Goal: Check status: Check status

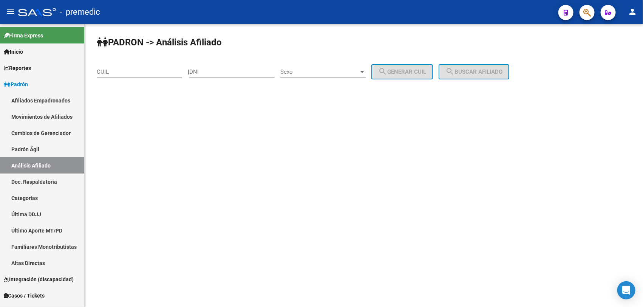
click at [135, 69] on input "CUIL" at bounding box center [139, 71] width 85 height 7
paste input "27-23337182-9"
type input "27-23337182-9"
click at [464, 69] on span "search Buscar afiliado" at bounding box center [473, 71] width 57 height 7
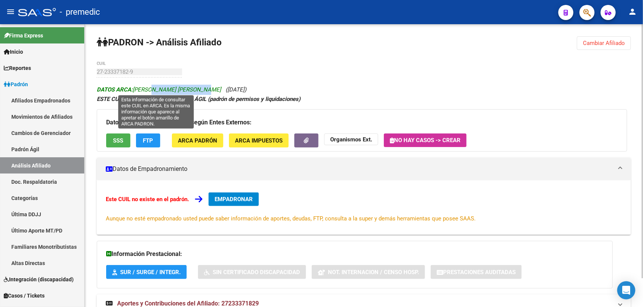
drag, startPoint x: 152, startPoint y: 91, endPoint x: 207, endPoint y: 91, distance: 54.7
click at [207, 91] on span "DATOS ARCA: [PERSON_NAME] [PERSON_NAME]" at bounding box center [159, 89] width 124 height 7
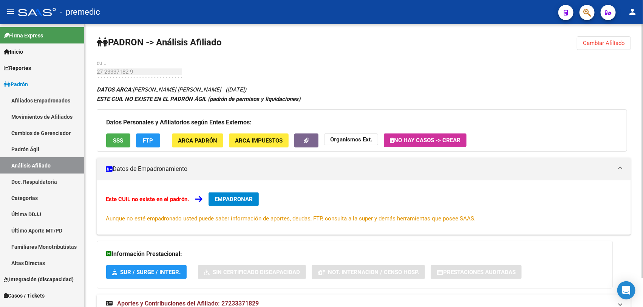
drag, startPoint x: 207, startPoint y: 91, endPoint x: 267, endPoint y: 82, distance: 61.4
click at [267, 82] on div "PADRON -> Análisis Afiliado Cambiar Afiliado 27-23337182-9 CUIL DATOS ARCA: [PE…" at bounding box center [364, 181] width 558 height 314
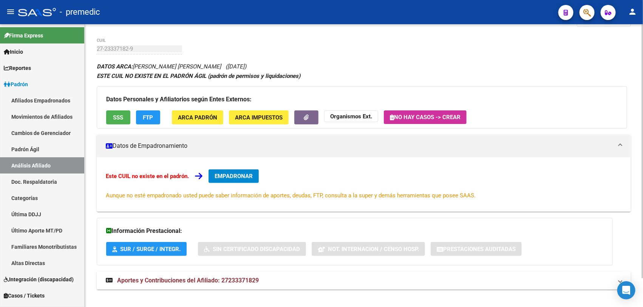
scroll to position [31, 0]
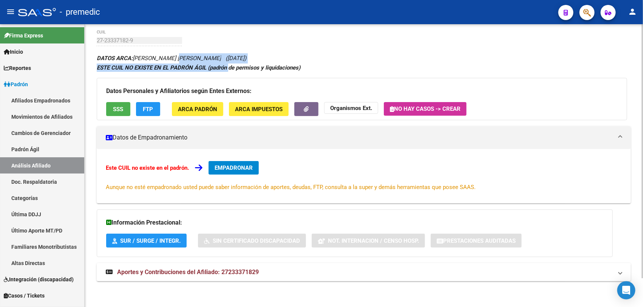
drag, startPoint x: 196, startPoint y: 62, endPoint x: 230, endPoint y: 70, distance: 34.2
click at [230, 70] on div "DATOS ARCA: [PERSON_NAME] [PERSON_NAME] ([DATE]) ESTE CUIL NO EXISTE EN EL PADR…" at bounding box center [364, 171] width 534 height 236
drag, startPoint x: 230, startPoint y: 70, endPoint x: 219, endPoint y: 69, distance: 10.2
click at [219, 69] on strong "ESTE CUIL NO EXISTE EN EL PADRÓN ÁGIL (padrón de permisos y liquidaciones)" at bounding box center [198, 67] width 203 height 7
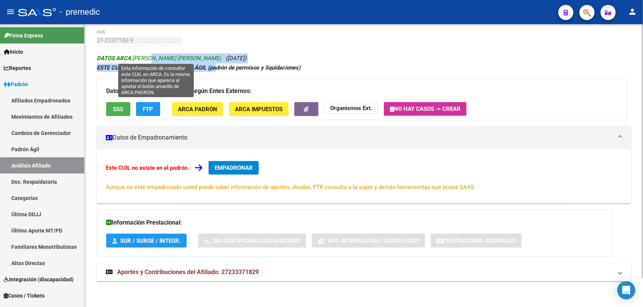
drag, startPoint x: 216, startPoint y: 65, endPoint x: 151, endPoint y: 57, distance: 65.8
click at [151, 57] on div "DATOS ARCA: [PERSON_NAME] [PERSON_NAME] ([DATE]) ESTE CUIL NO EXISTE EN EL PADR…" at bounding box center [364, 171] width 534 height 236
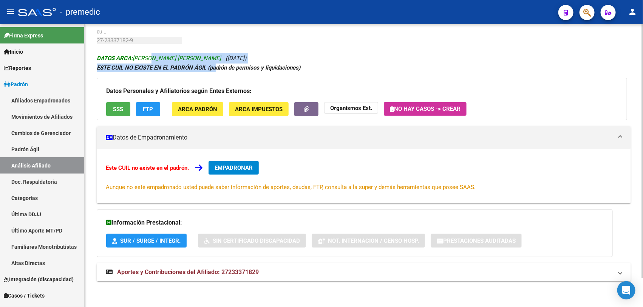
click at [151, 57] on span "DATOS ARCA: [PERSON_NAME] [PERSON_NAME]" at bounding box center [159, 58] width 124 height 7
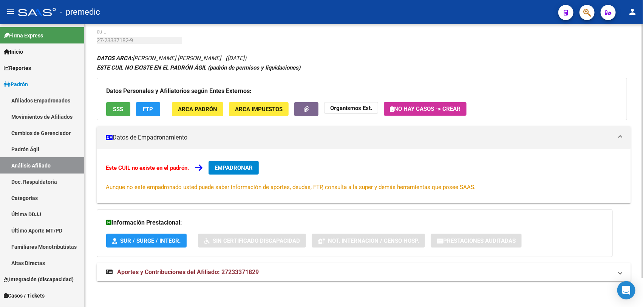
click at [213, 31] on div "PADRON -> Análisis Afiliado Cambiar Afiliado 27-23337182-9 CUIL DATOS ARCA: [PE…" at bounding box center [364, 150] width 558 height 314
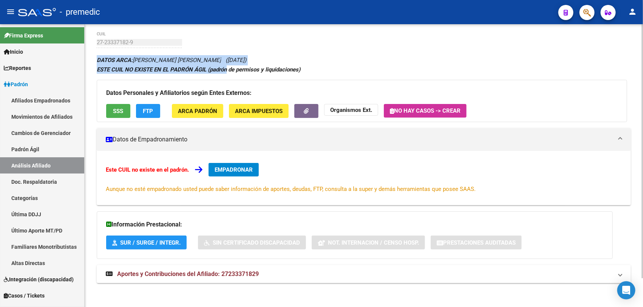
drag, startPoint x: 213, startPoint y: 31, endPoint x: 223, endPoint y: 68, distance: 38.6
click at [223, 68] on div "PADRON -> Análisis Afiliado Cambiar Afiliado 27-23337182-9 CUIL DATOS ARCA: [PE…" at bounding box center [364, 152] width 558 height 314
click at [223, 68] on strong "ESTE CUIL NO EXISTE EN EL PADRÓN ÁGIL (padrón de permisos y liquidaciones)" at bounding box center [198, 69] width 203 height 7
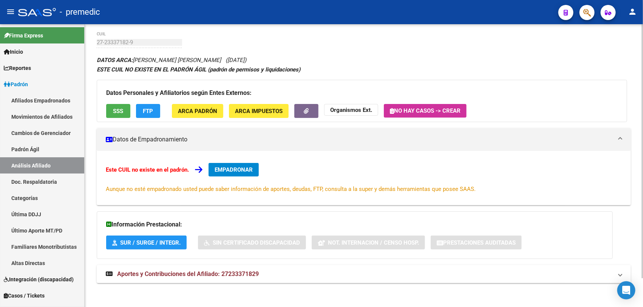
click at [210, 69] on strong "ESTE CUIL NO EXISTE EN EL PADRÓN ÁGIL (padrón de permisos y liquidaciones)" at bounding box center [198, 69] width 203 height 7
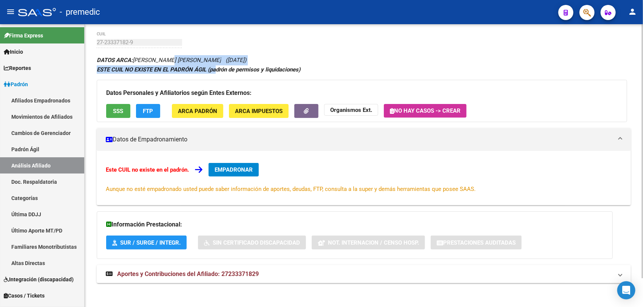
drag, startPoint x: 217, startPoint y: 69, endPoint x: 170, endPoint y: 63, distance: 47.6
click at [170, 63] on div "DATOS ARCA: [PERSON_NAME] [PERSON_NAME] ([DATE]) ESTE CUIL NO EXISTE EN EL PADR…" at bounding box center [364, 173] width 534 height 236
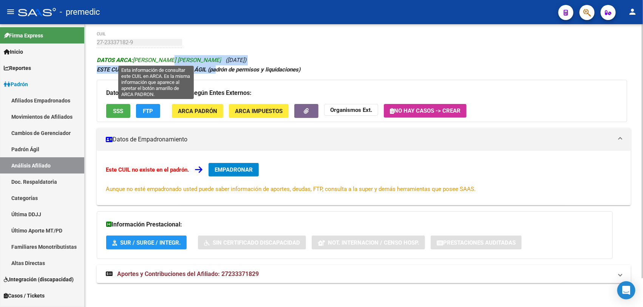
click at [170, 62] on span "DATOS ARCA: [PERSON_NAME] [PERSON_NAME]" at bounding box center [159, 60] width 124 height 7
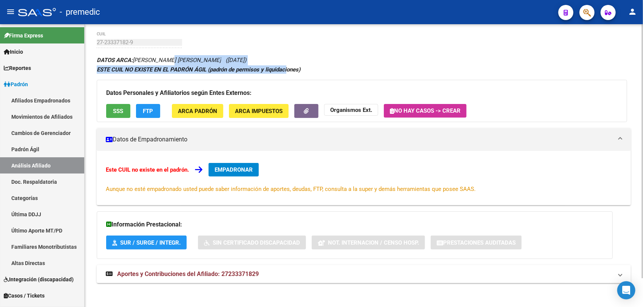
drag, startPoint x: 169, startPoint y: 58, endPoint x: 289, endPoint y: 70, distance: 120.7
click at [289, 70] on div "DATOS ARCA: [PERSON_NAME] [PERSON_NAME] ([DATE]) ESTE CUIL NO EXISTE EN EL PADR…" at bounding box center [364, 173] width 534 height 236
click at [289, 70] on strong "ESTE CUIL NO EXISTE EN EL PADRÓN ÁGIL (padrón de permisos y liquidaciones)" at bounding box center [198, 69] width 203 height 7
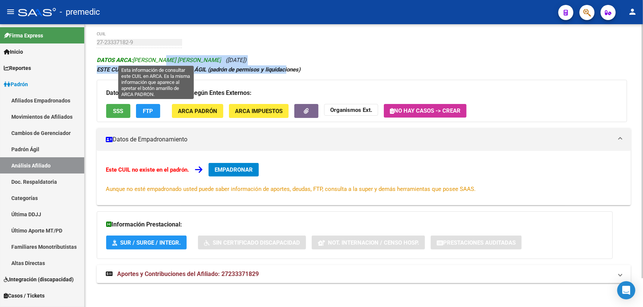
drag, startPoint x: 289, startPoint y: 70, endPoint x: 163, endPoint y: 61, distance: 125.7
click at [163, 61] on div "DATOS ARCA: [PERSON_NAME] [PERSON_NAME] ([DATE]) ESTE CUIL NO EXISTE EN EL PADR…" at bounding box center [364, 173] width 534 height 236
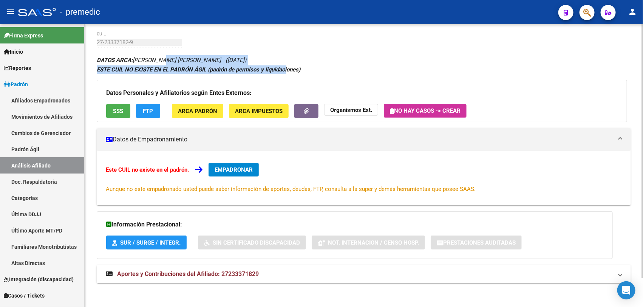
drag, startPoint x: 163, startPoint y: 61, endPoint x: 157, endPoint y: 65, distance: 7.3
click at [157, 66] on strong "ESTE CUIL NO EXISTE EN EL PADRÓN ÁGIL (padrón de permisos y liquidaciones)" at bounding box center [198, 69] width 203 height 7
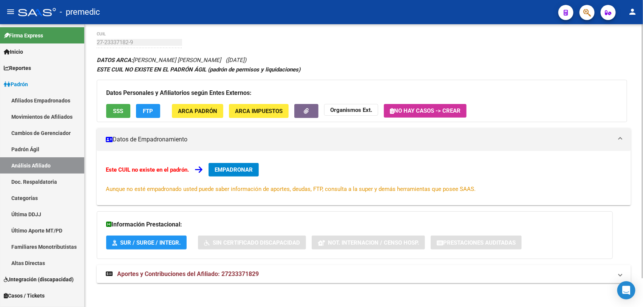
scroll to position [31, 0]
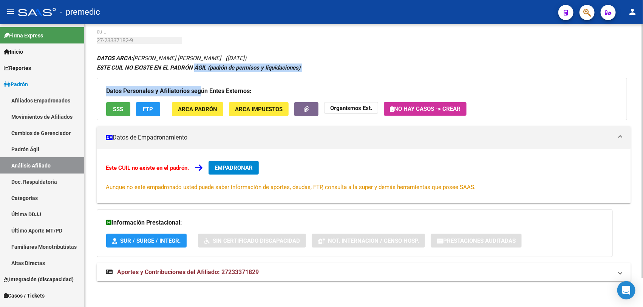
drag, startPoint x: 196, startPoint y: 75, endPoint x: 200, endPoint y: 95, distance: 20.4
click at [200, 95] on div "DATOS ARCA: [PERSON_NAME] [PERSON_NAME] ([DATE]) ESTE CUIL NO EXISTE EN EL PADR…" at bounding box center [364, 171] width 534 height 236
click at [200, 95] on h3 "Datos Personales y Afiliatorios según Entes Externos:" at bounding box center [361, 91] width 511 height 11
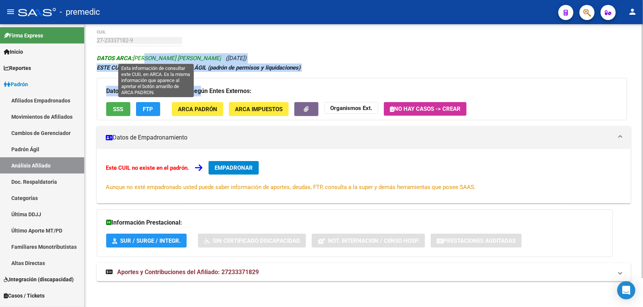
drag, startPoint x: 199, startPoint y: 92, endPoint x: 144, endPoint y: 57, distance: 65.0
click at [144, 57] on div "DATOS ARCA: [PERSON_NAME] [PERSON_NAME] ([DATE]) ESTE CUIL NO EXISTE EN EL PADR…" at bounding box center [364, 171] width 534 height 236
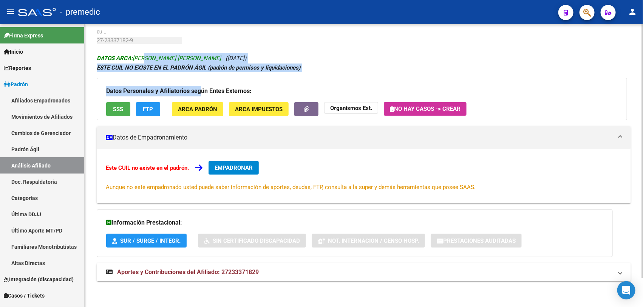
click at [144, 57] on span "DATOS ARCA: [PERSON_NAME] [PERSON_NAME]" at bounding box center [159, 58] width 124 height 7
drag, startPoint x: 151, startPoint y: 57, endPoint x: 234, endPoint y: 91, distance: 89.9
click at [234, 91] on div "DATOS ARCA: [PERSON_NAME] [PERSON_NAME] ([DATE]) ESTE CUIL NO EXISTE EN EL PADR…" at bounding box center [364, 171] width 534 height 236
click at [236, 91] on h3 "Datos Personales y Afiliatorios según Entes Externos:" at bounding box center [361, 91] width 511 height 11
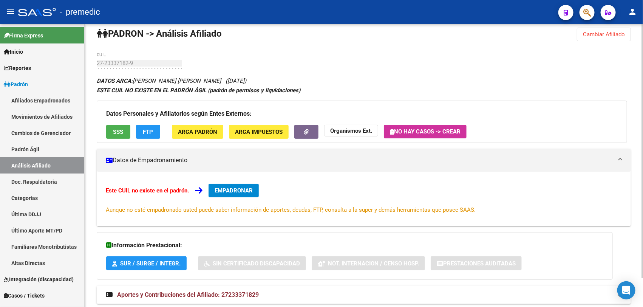
scroll to position [0, 0]
